Goal: Task Accomplishment & Management: Manage account settings

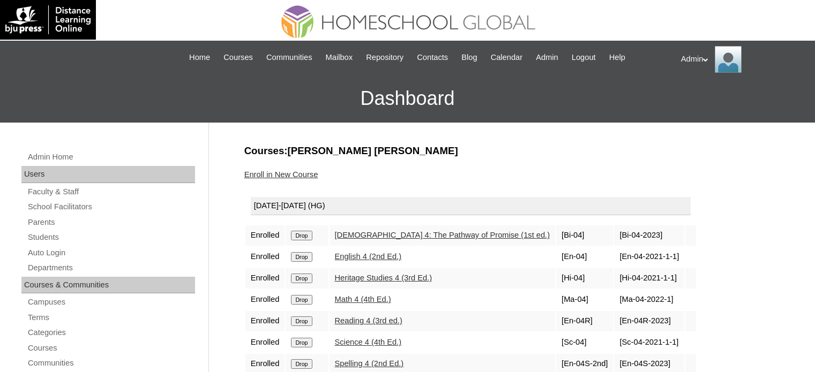
scroll to position [114, 0]
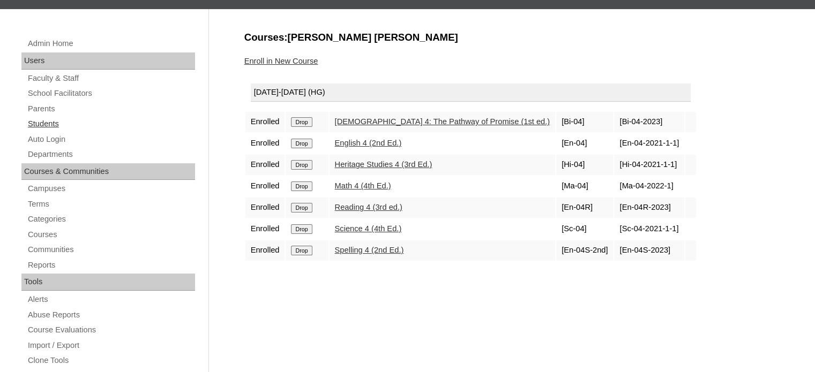
click at [49, 121] on link "Students" at bounding box center [111, 123] width 168 height 13
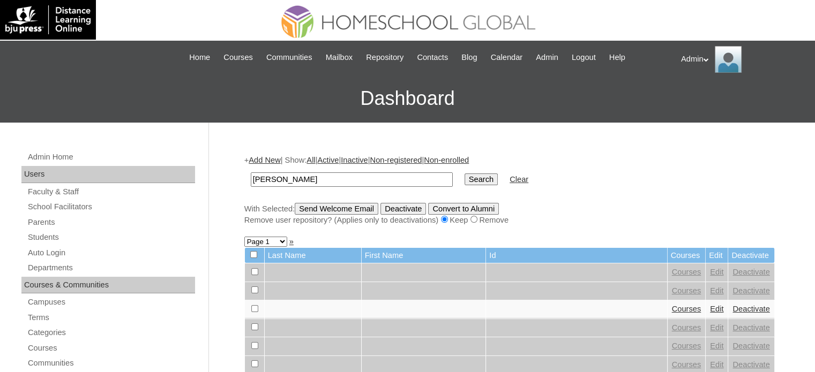
type input "[PERSON_NAME]"
click at [465, 175] on input "Search" at bounding box center [481, 180] width 33 height 12
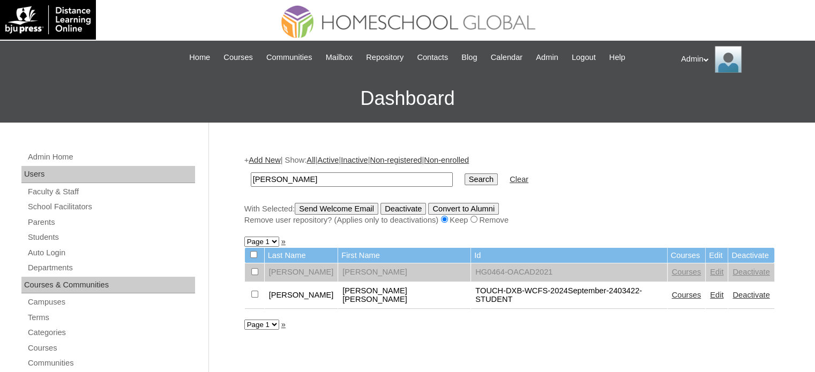
click at [710, 292] on link "Edit" at bounding box center [716, 295] width 13 height 9
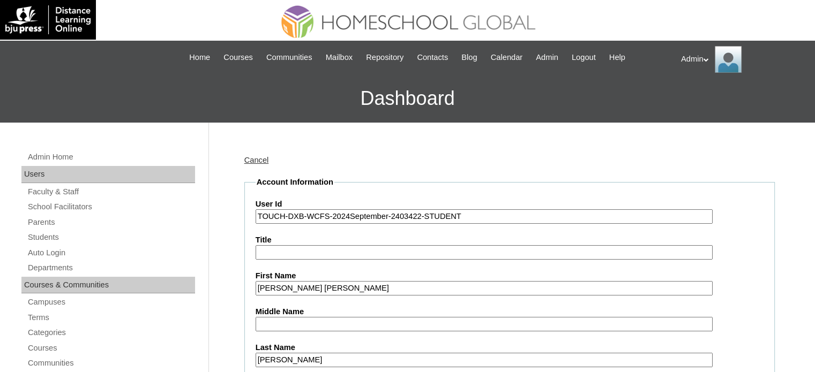
click at [346, 218] on input "TOUCH-DXB-WCFS-2024September-2403422-STUDENT" at bounding box center [484, 217] width 457 height 14
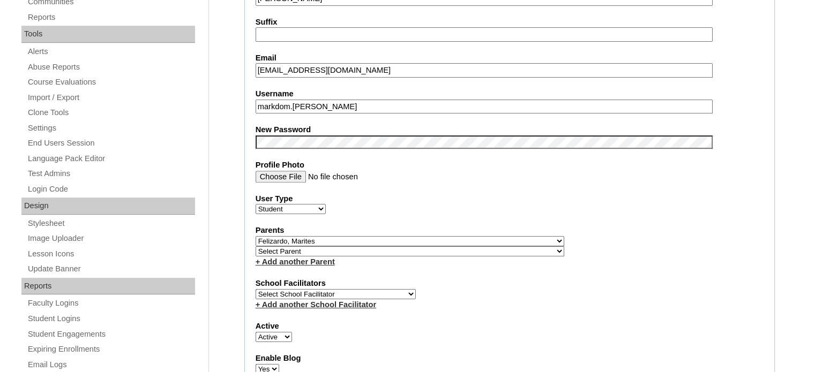
scroll to position [367, 0]
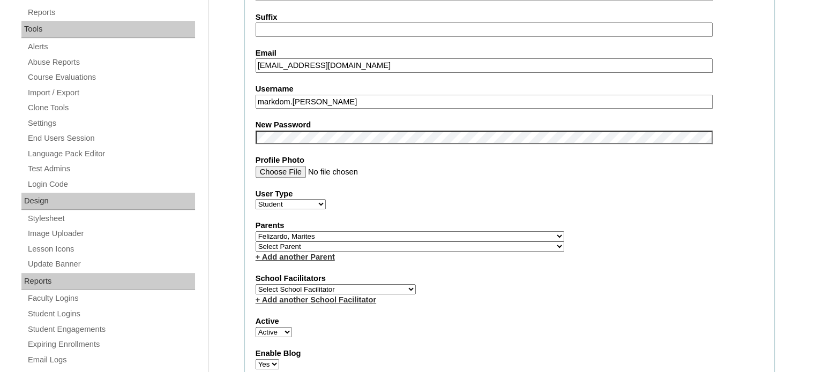
type input "TOUCH-DXB-WCFS-2025October-2403422-STUDENT"
drag, startPoint x: 341, startPoint y: 96, endPoint x: 249, endPoint y: 101, distance: 92.3
click at [249, 101] on fieldset "Account Information User Id TOUCH-DXB-WCFS-2025October-2403422-STUDENT Title Fi…" at bounding box center [509, 244] width 531 height 868
